Goal: Register for event/course

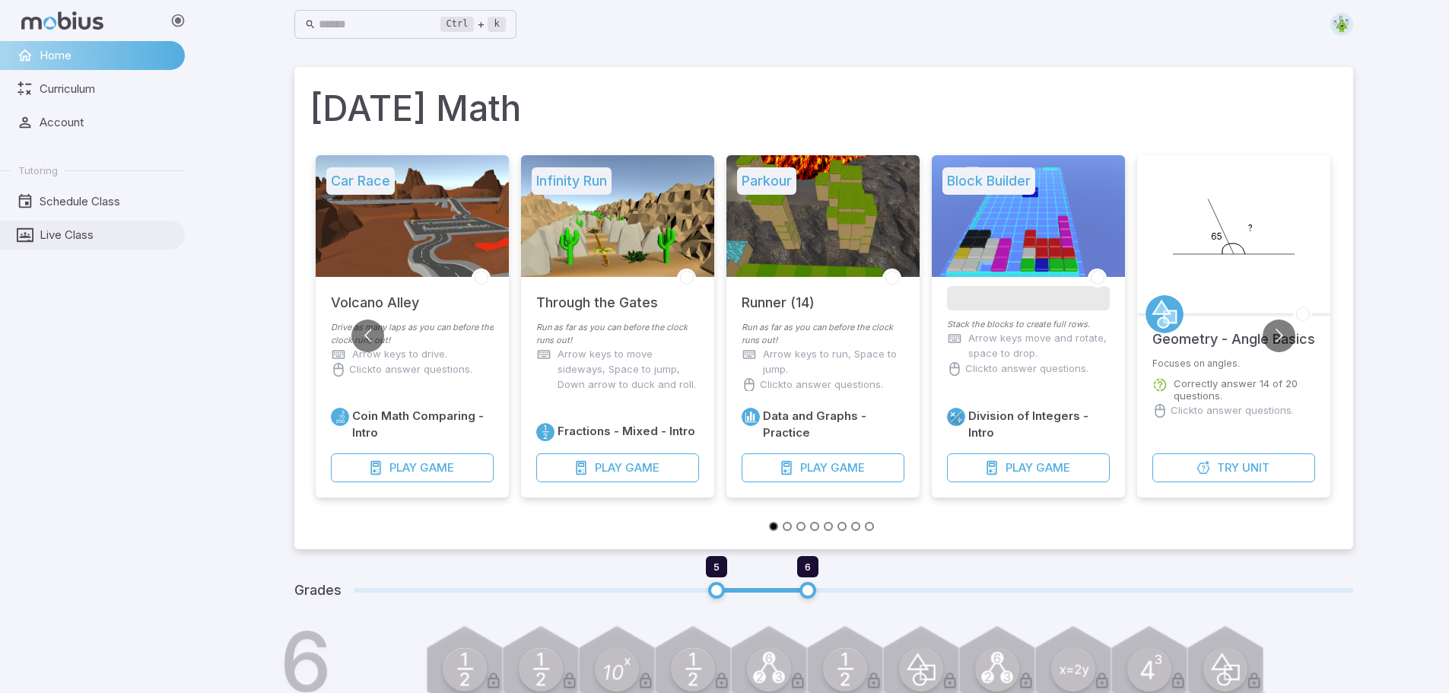
click at [62, 243] on link "Live Class" at bounding box center [92, 235] width 185 height 29
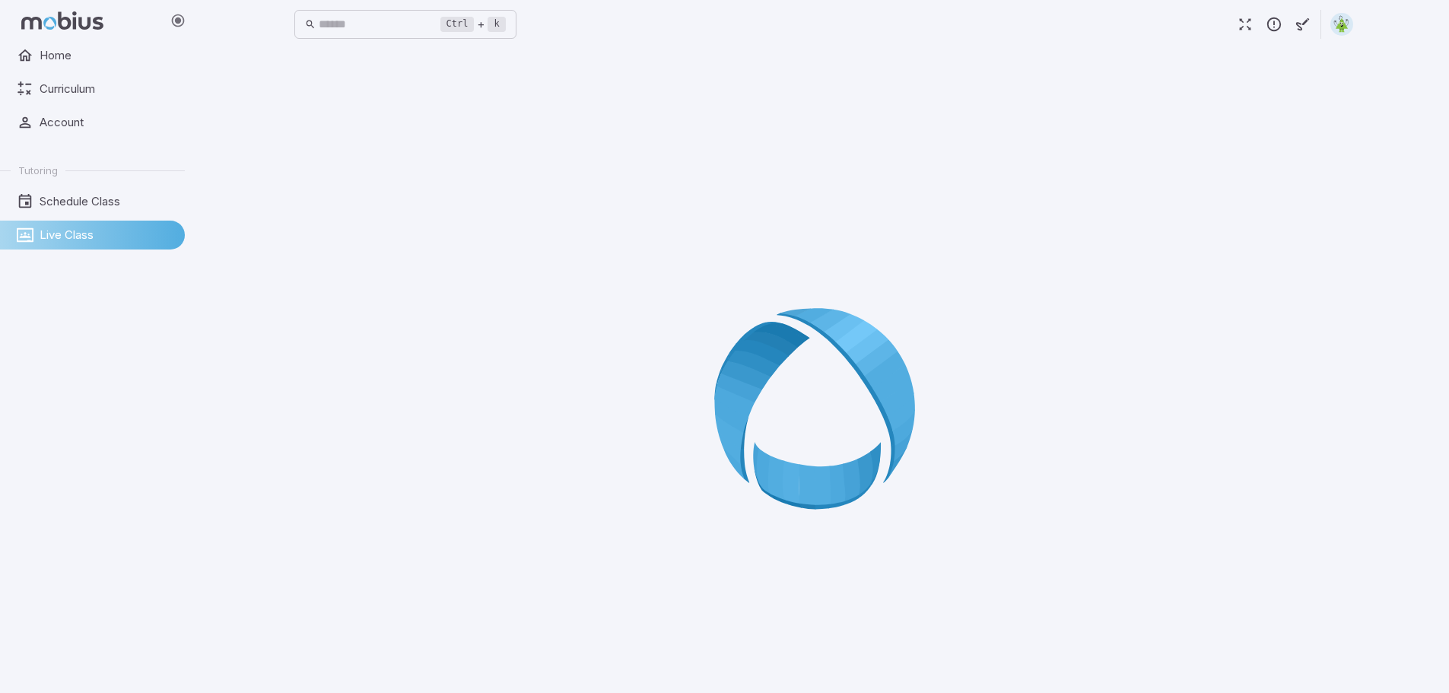
click at [63, 227] on span "Live Class" at bounding box center [107, 235] width 135 height 17
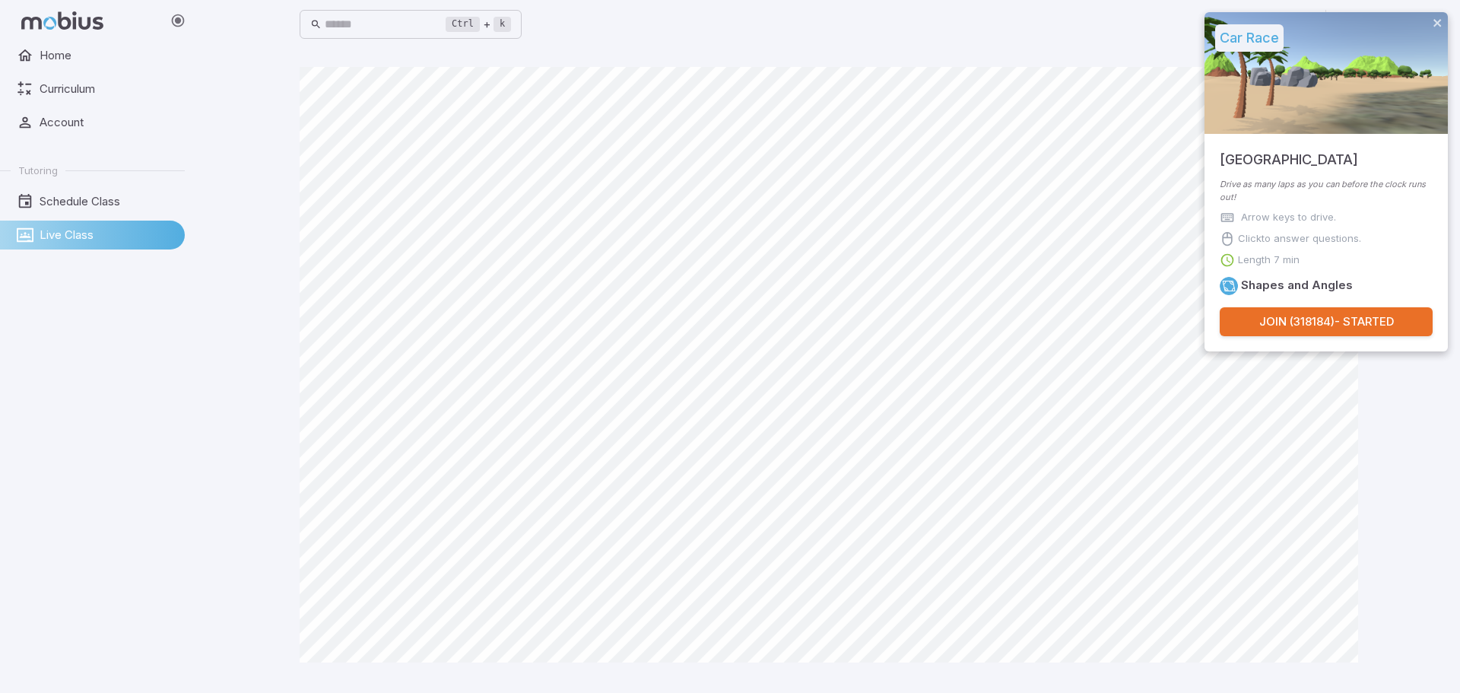
click at [1316, 319] on button "Join ( 318184 ) - Started" at bounding box center [1326, 321] width 213 height 29
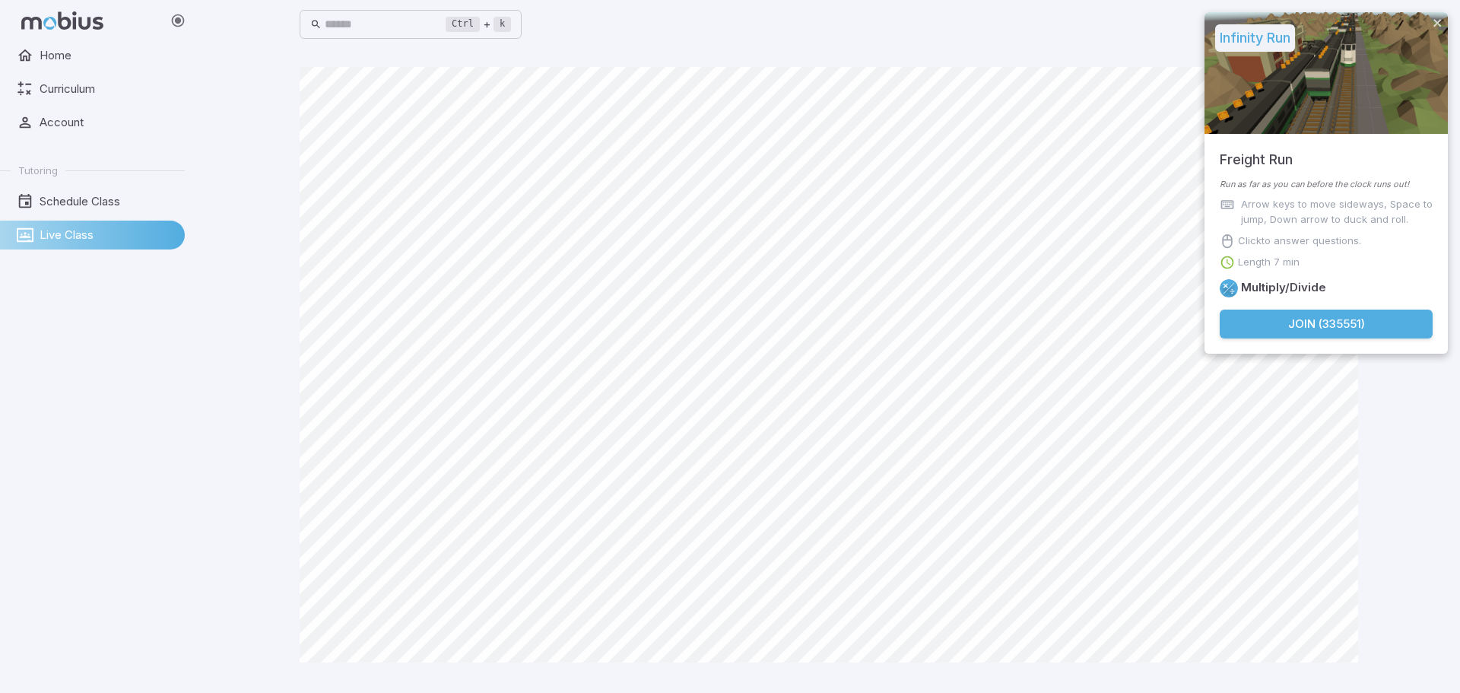
click at [1275, 311] on button "Join ( 335551 )" at bounding box center [1326, 324] width 213 height 29
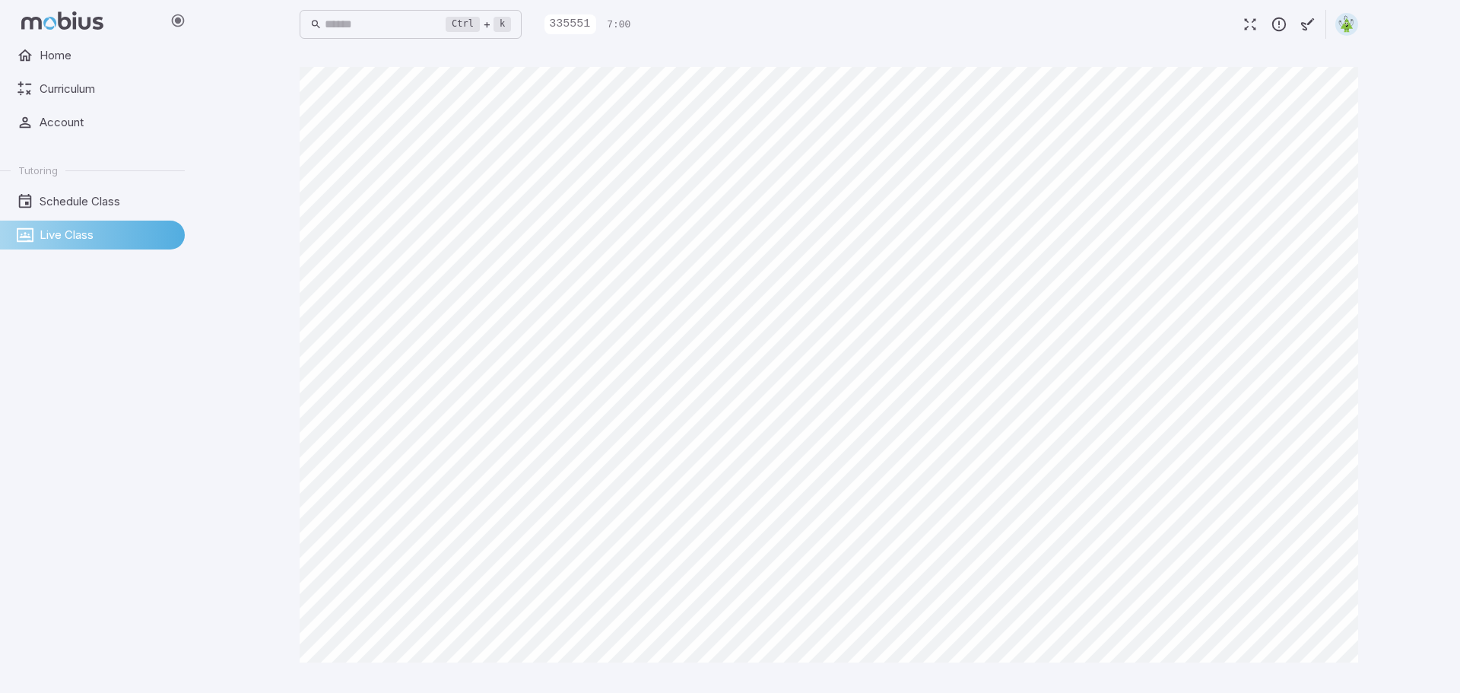
click at [1248, 30] on icon "button" at bounding box center [1250, 24] width 17 height 17
click at [1245, 23] on icon "button" at bounding box center [1250, 24] width 17 height 17
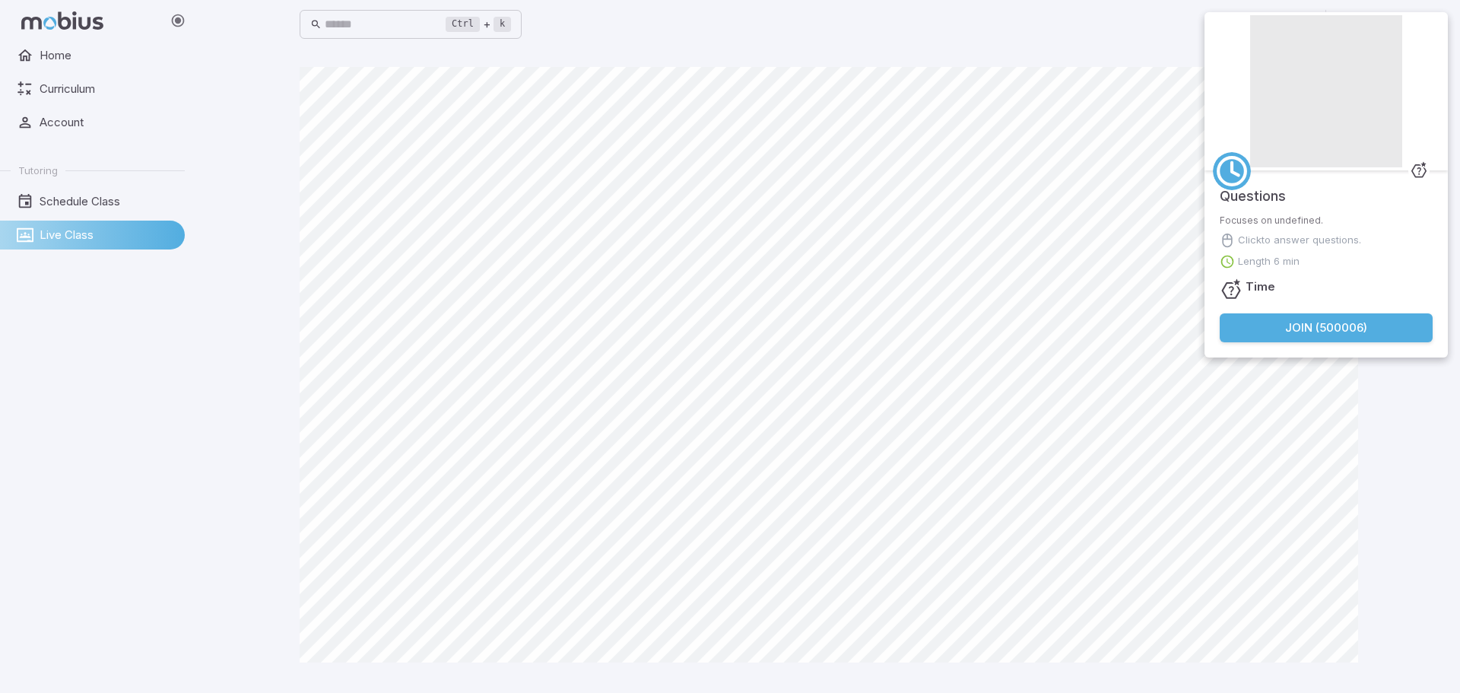
click at [1351, 322] on button "Join ( 500006 )" at bounding box center [1326, 327] width 213 height 29
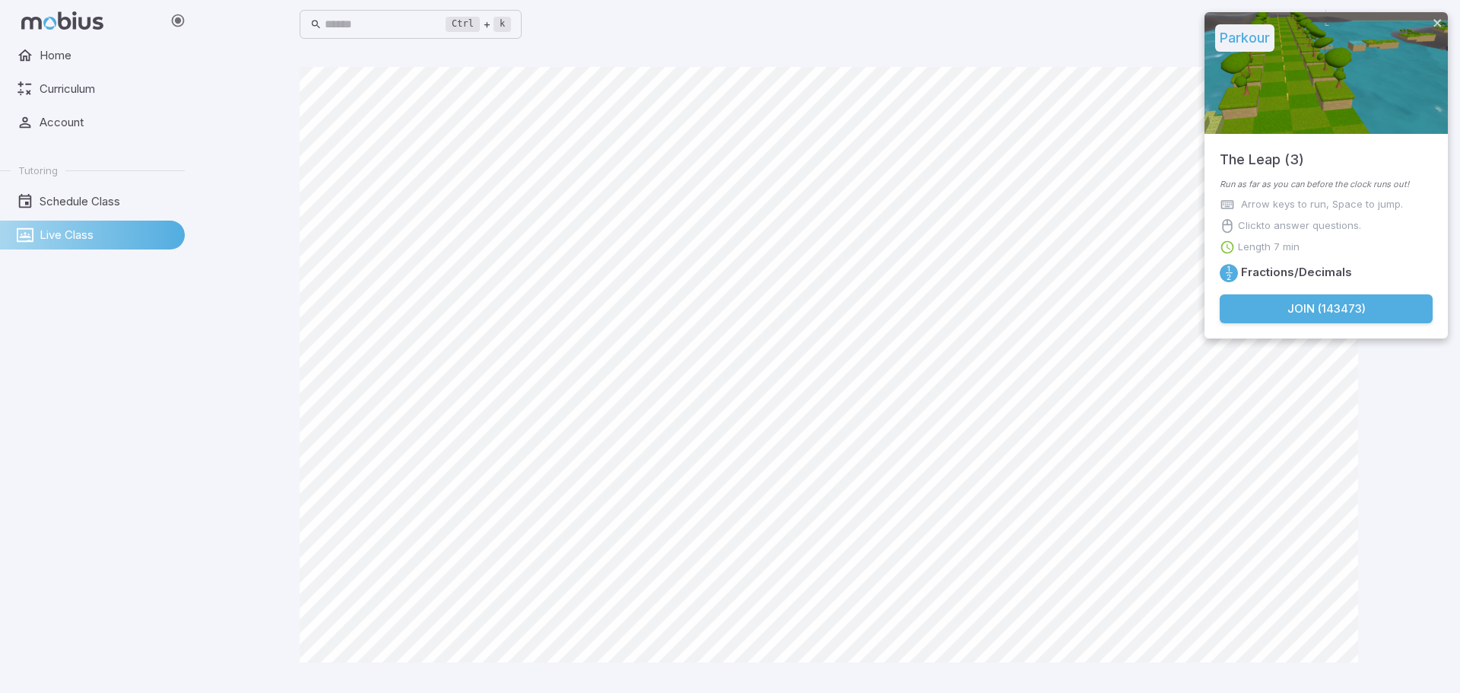
click at [1341, 317] on button "Join ( 143473 )" at bounding box center [1326, 308] width 213 height 29
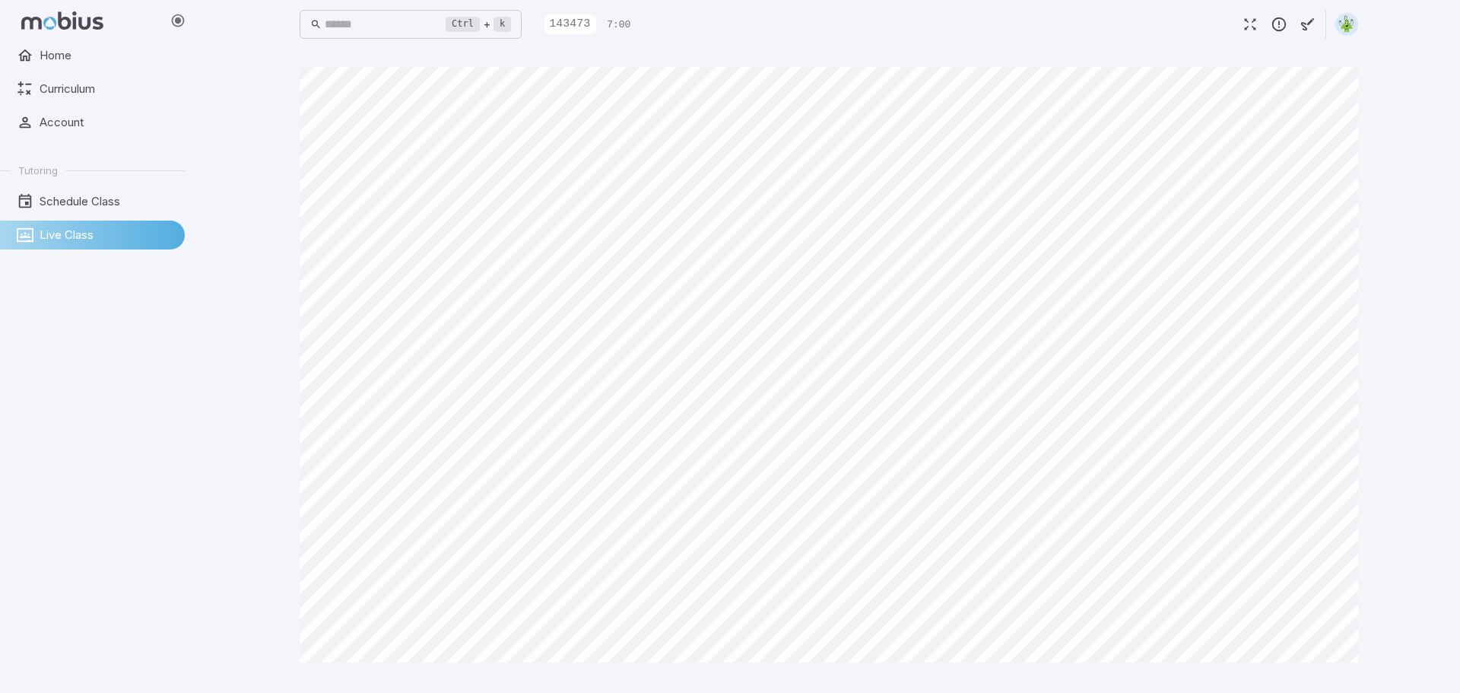
click at [1253, 30] on icon "button" at bounding box center [1250, 24] width 17 height 17
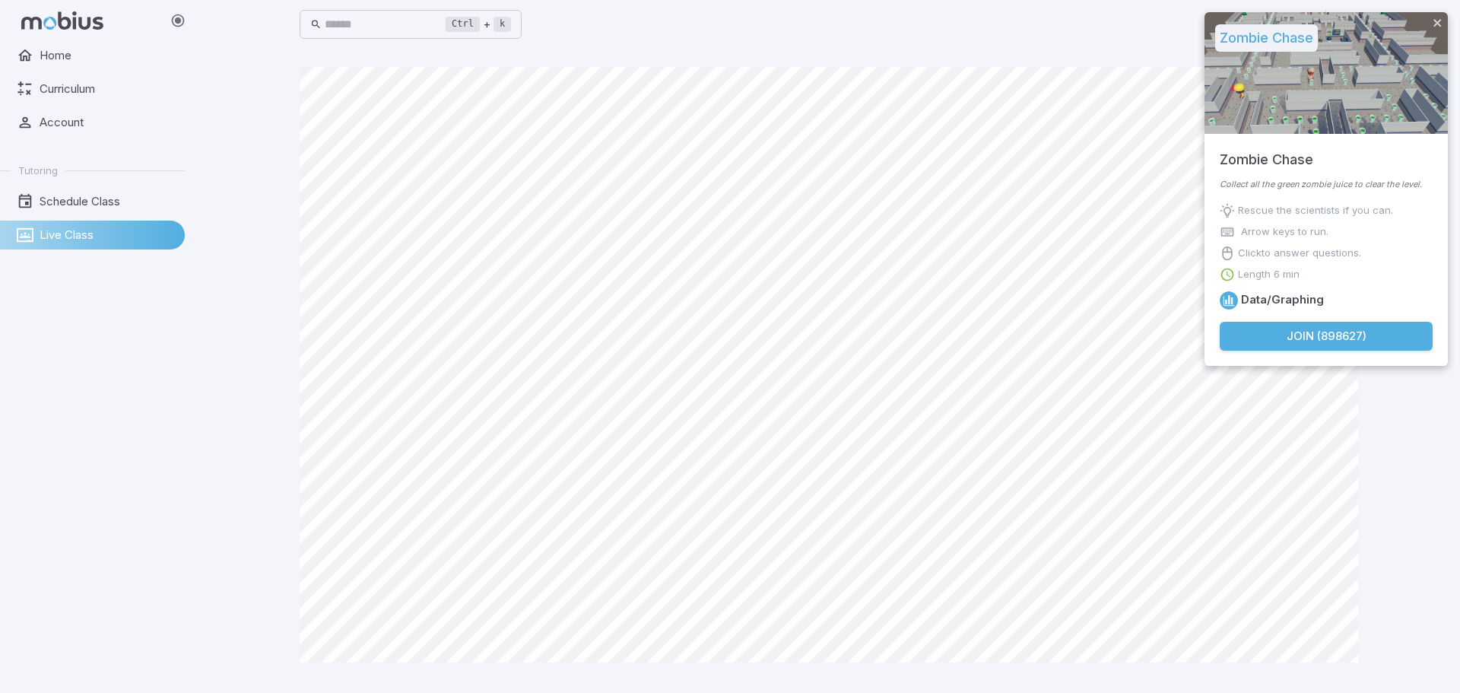
click at [1321, 336] on button "Join ( 898627 )" at bounding box center [1326, 336] width 213 height 29
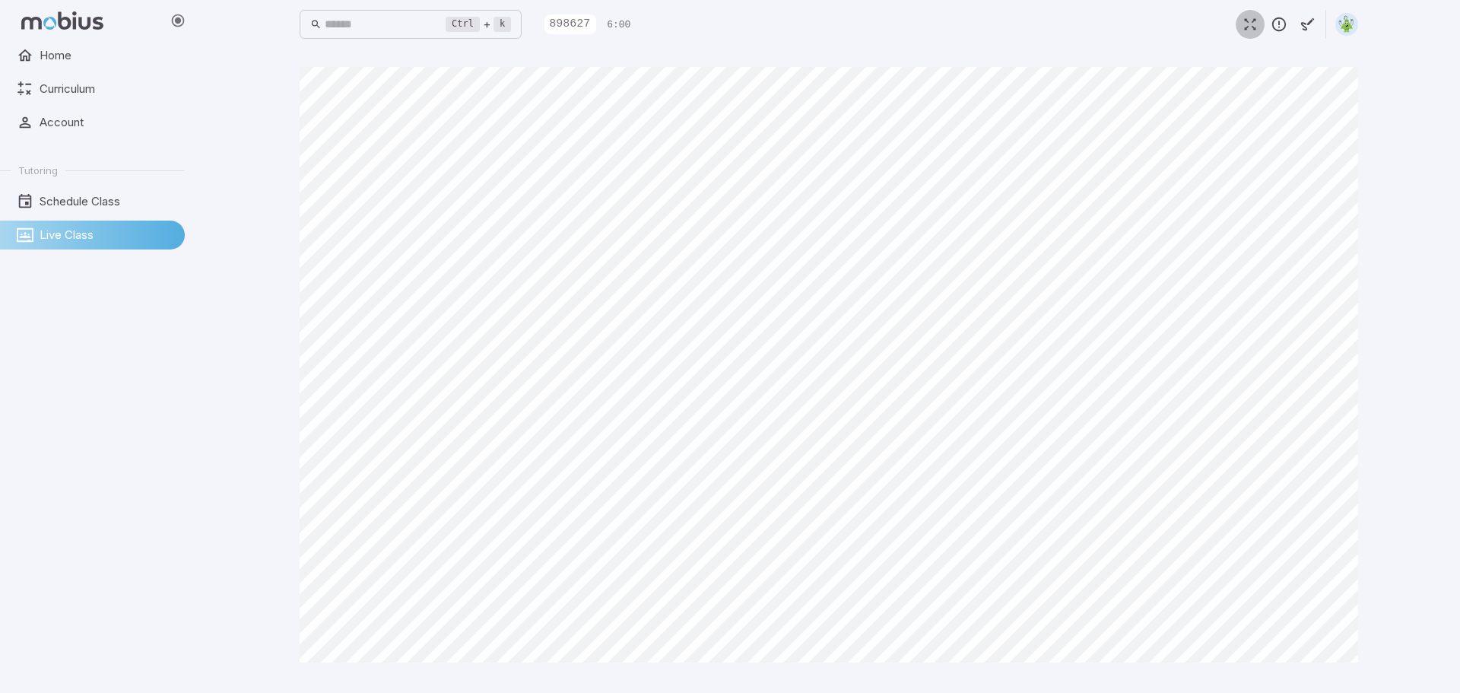
click at [1249, 27] on icon "button" at bounding box center [1250, 24] width 17 height 17
